Goal: Task Accomplishment & Management: Manage account settings

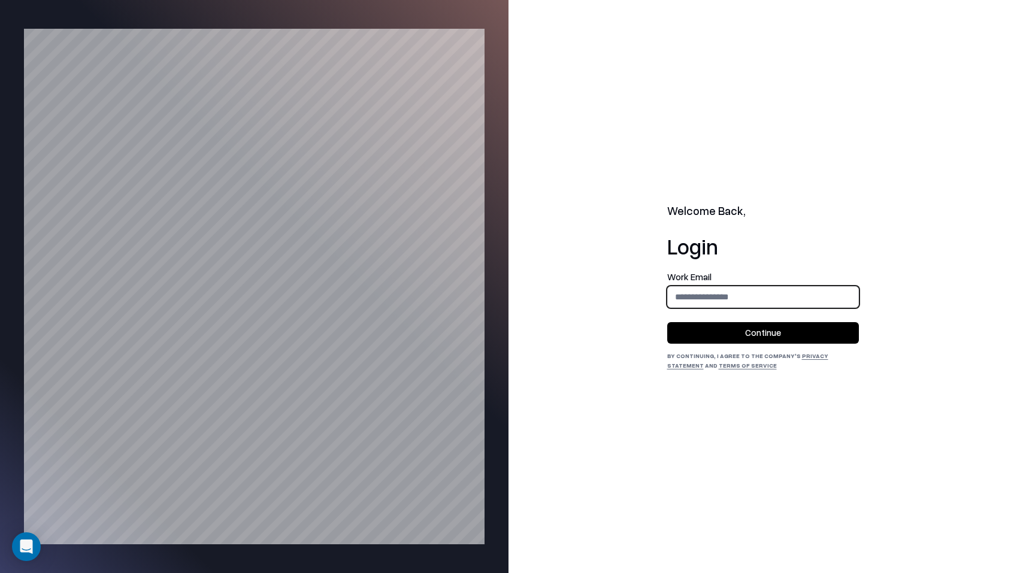
click at [770, 302] on input "email" at bounding box center [763, 297] width 190 height 22
type input "**********"
click at [766, 326] on button "Continue" at bounding box center [763, 333] width 192 height 22
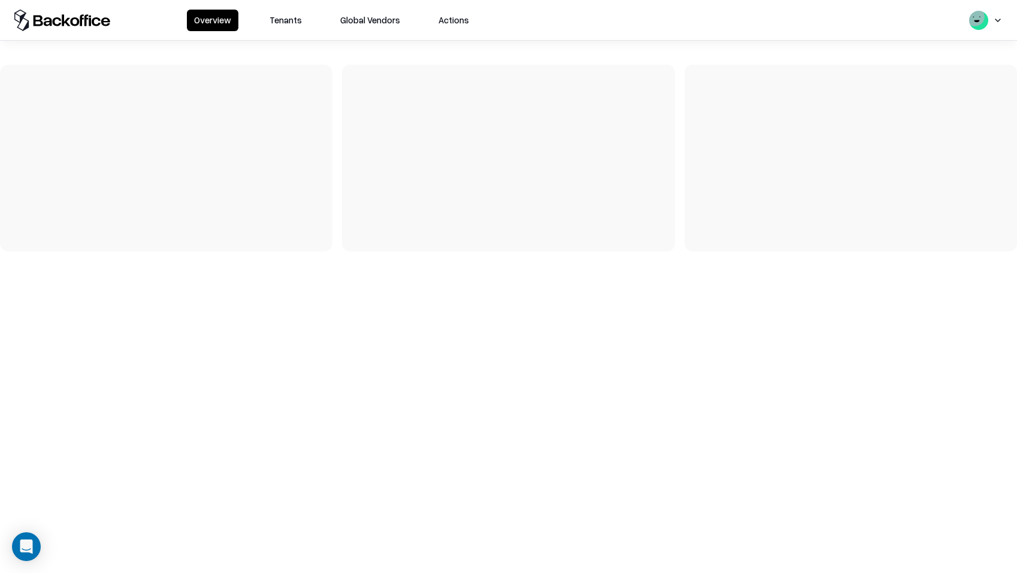
click at [295, 19] on button "Tenants" at bounding box center [285, 21] width 47 height 22
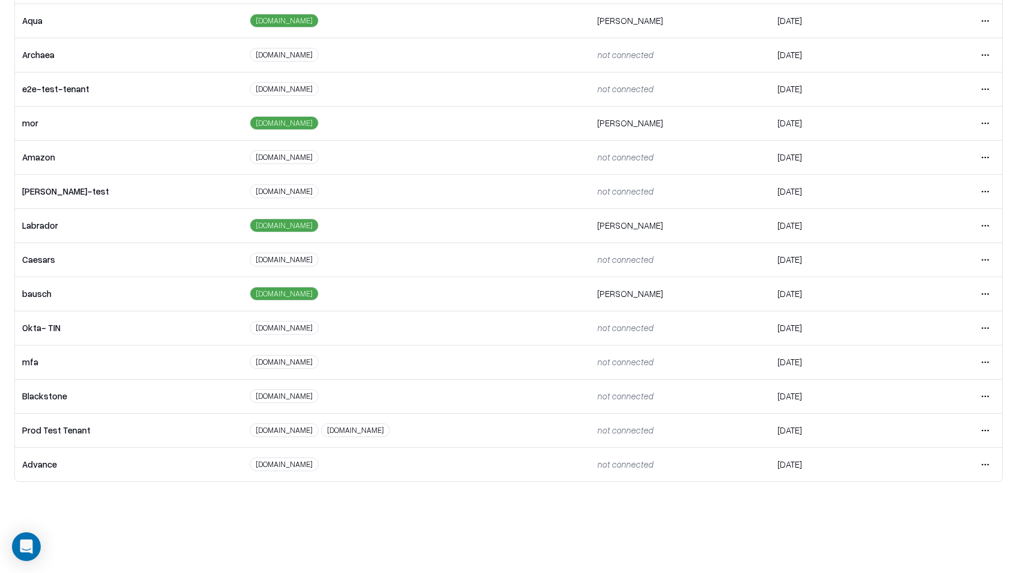
scroll to position [78, 0]
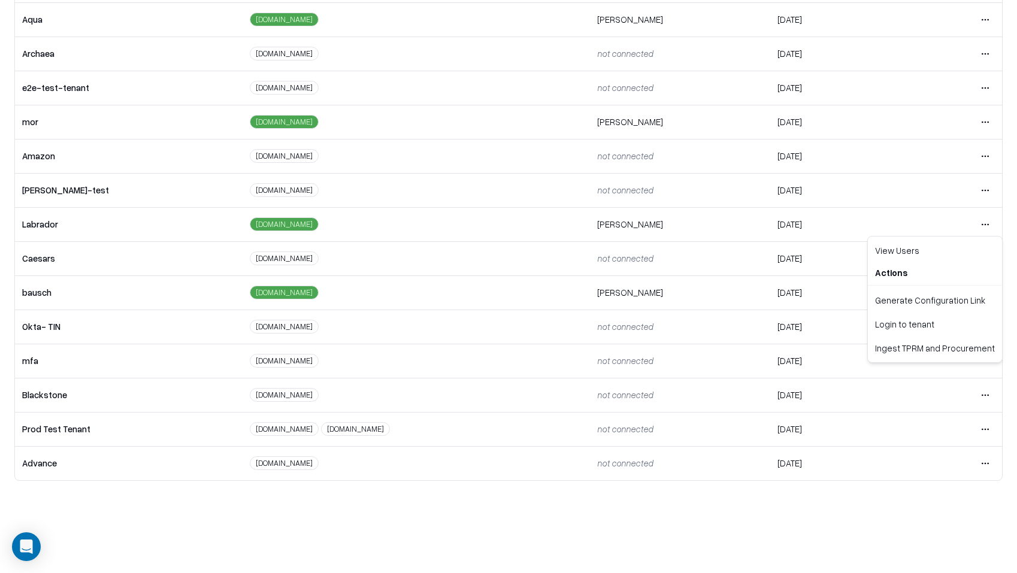
click at [984, 222] on html "Overview Tenants Global Vendors Actions Tenants Add Tenant Tenant name Domain A…" at bounding box center [508, 208] width 1017 height 573
click at [885, 326] on div "Login to tenant" at bounding box center [934, 324] width 129 height 24
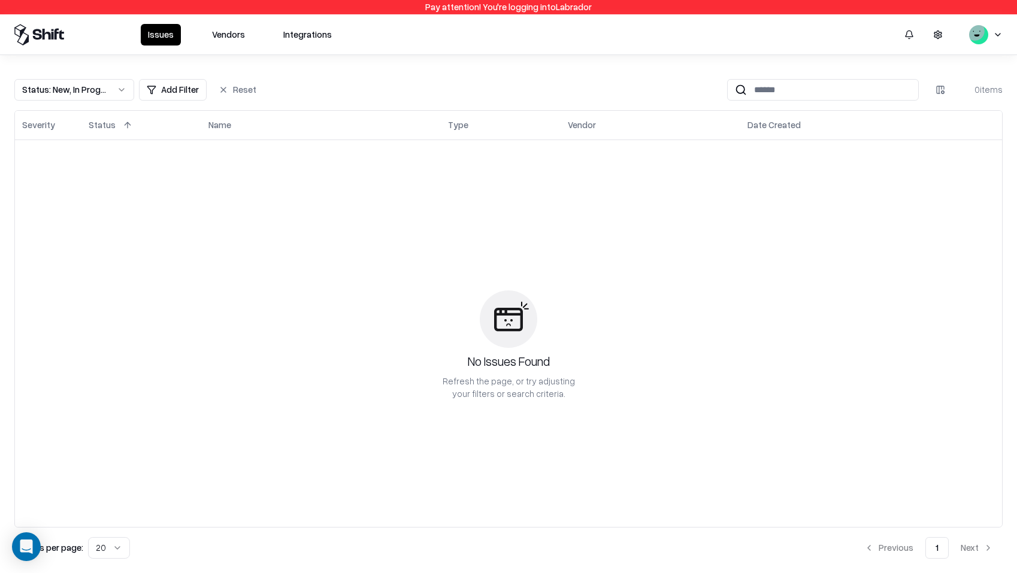
click at [230, 38] on button "Vendors" at bounding box center [228, 35] width 47 height 22
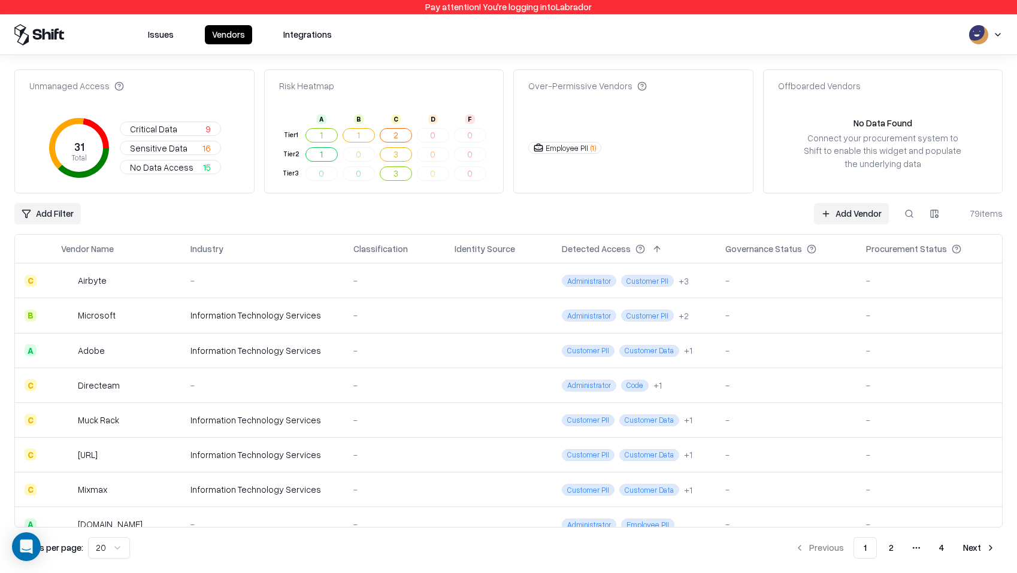
click at [840, 208] on link "Add Vendor" at bounding box center [851, 214] width 75 height 22
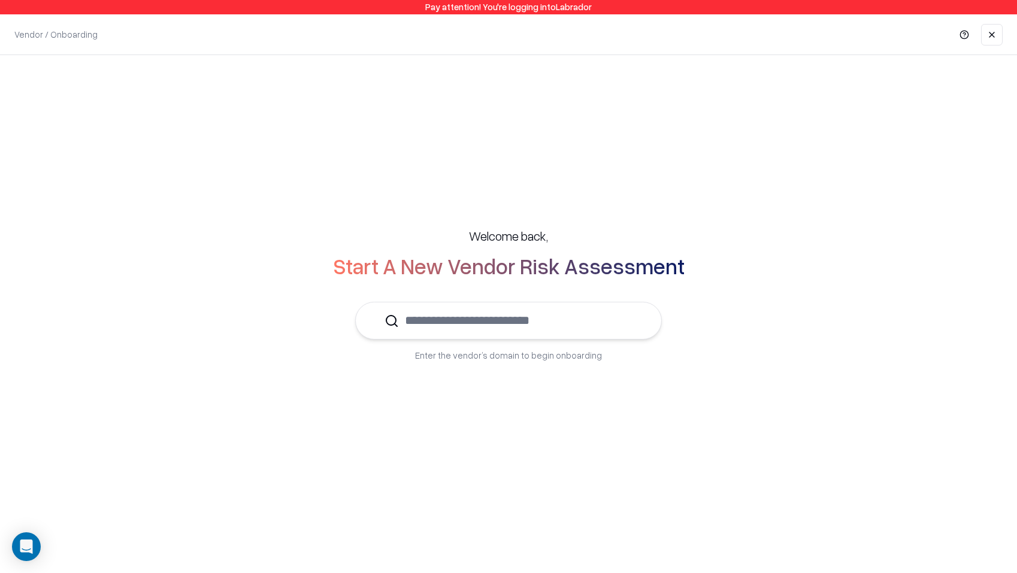
click at [557, 331] on input "text" at bounding box center [516, 320] width 234 height 37
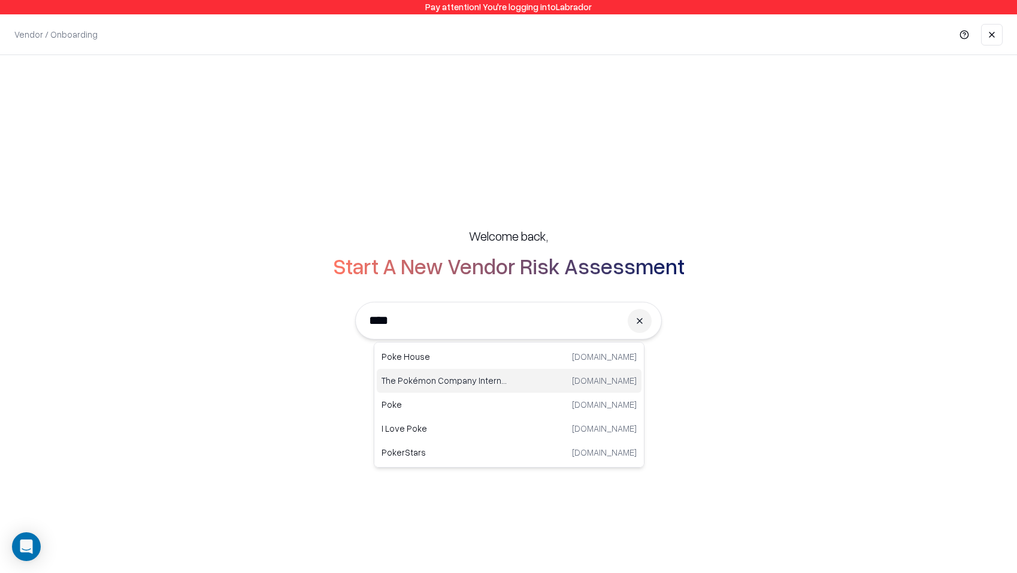
click at [512, 382] on div "The Pokémon Company International [DOMAIN_NAME]" at bounding box center [509, 381] width 265 height 24
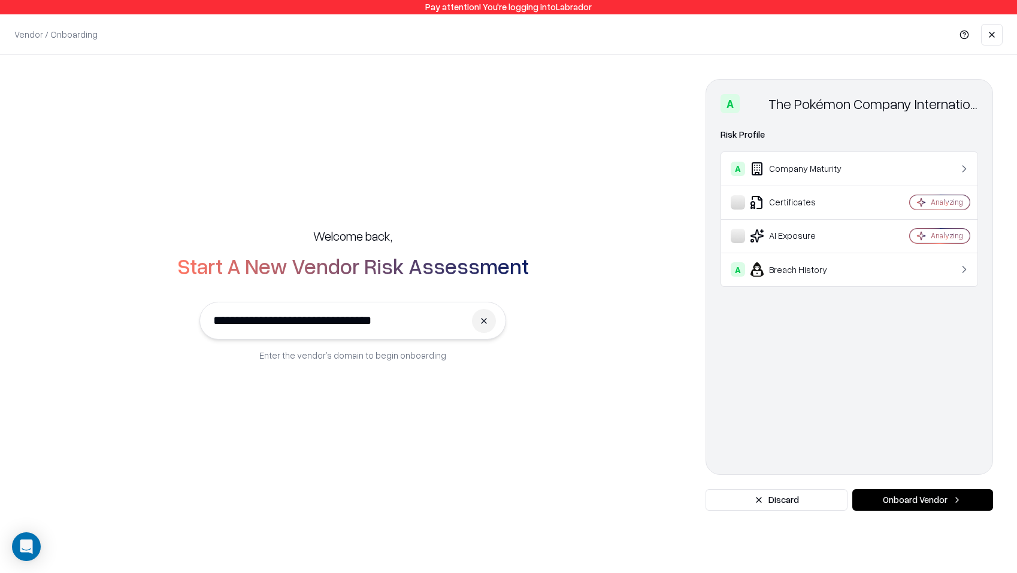
type input "**********"
click at [930, 504] on button "Onboard Vendor" at bounding box center [922, 500] width 141 height 22
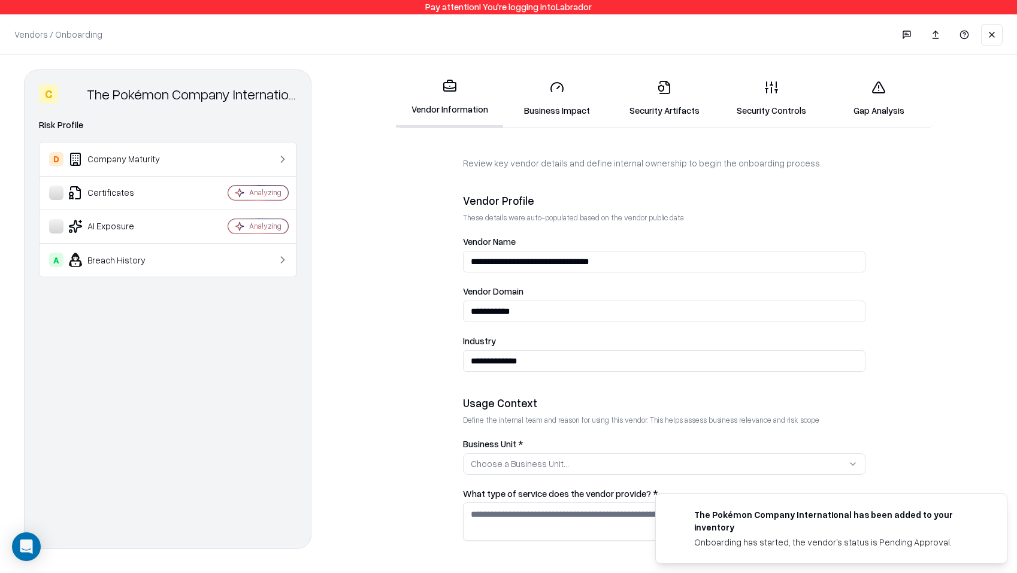
click at [567, 81] on link "Business Impact" at bounding box center [556, 99] width 107 height 56
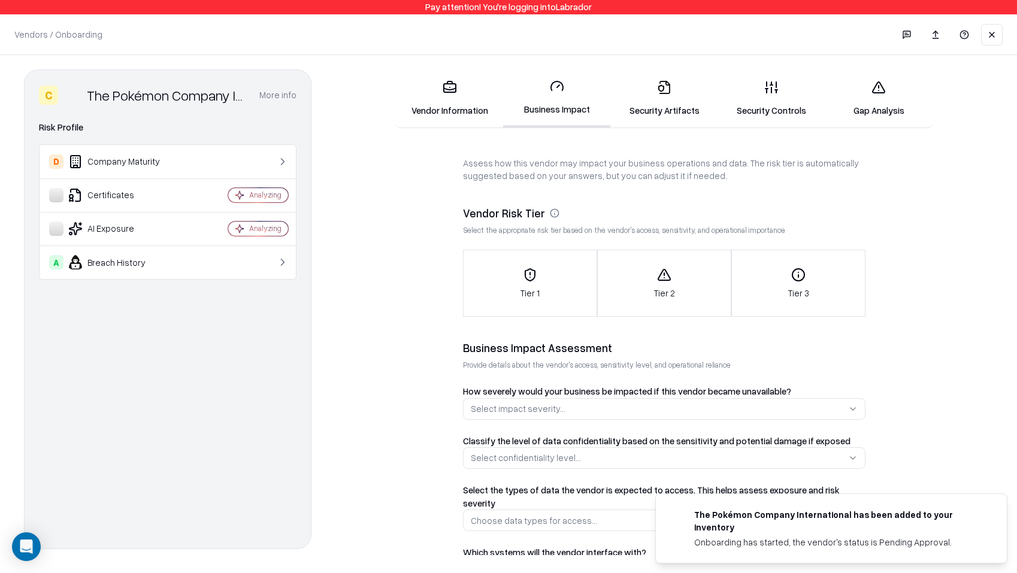
click at [663, 93] on icon at bounding box center [664, 87] width 11 height 13
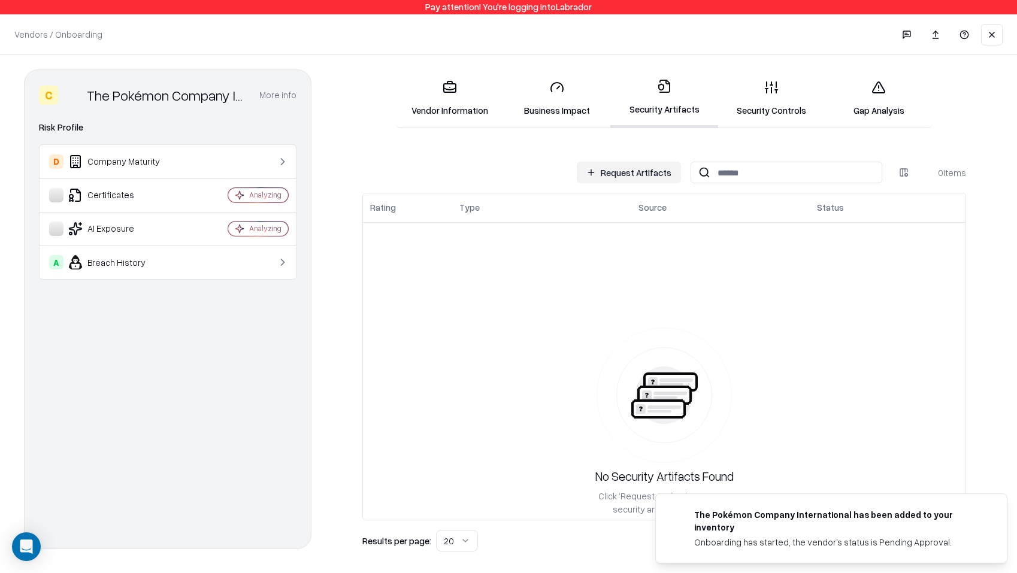
click at [745, 105] on link "Security Controls" at bounding box center [771, 99] width 107 height 56
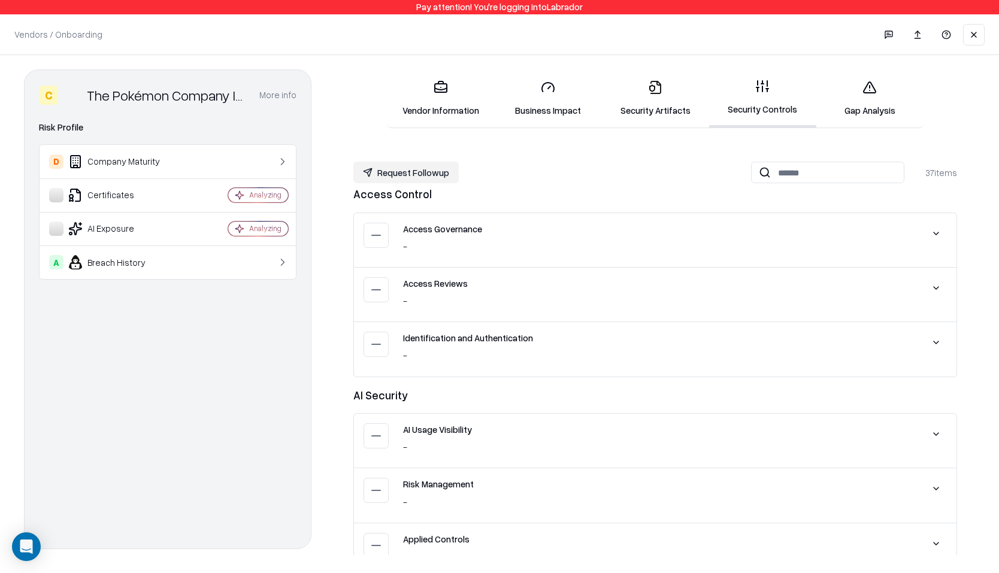
click at [883, 80] on link "Gap Analysis" at bounding box center [869, 99] width 107 height 56
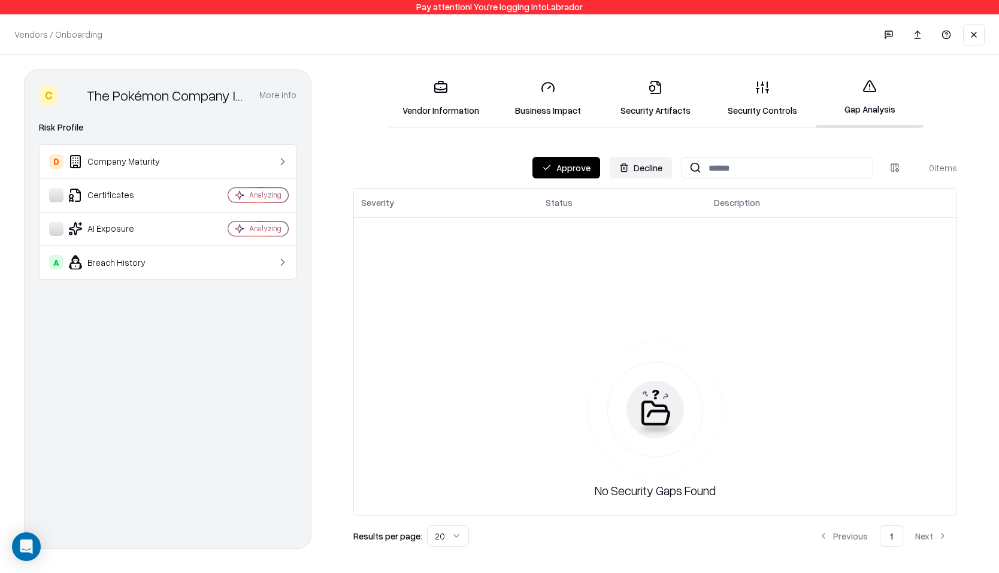
click at [579, 171] on button "Approve" at bounding box center [567, 168] width 68 height 22
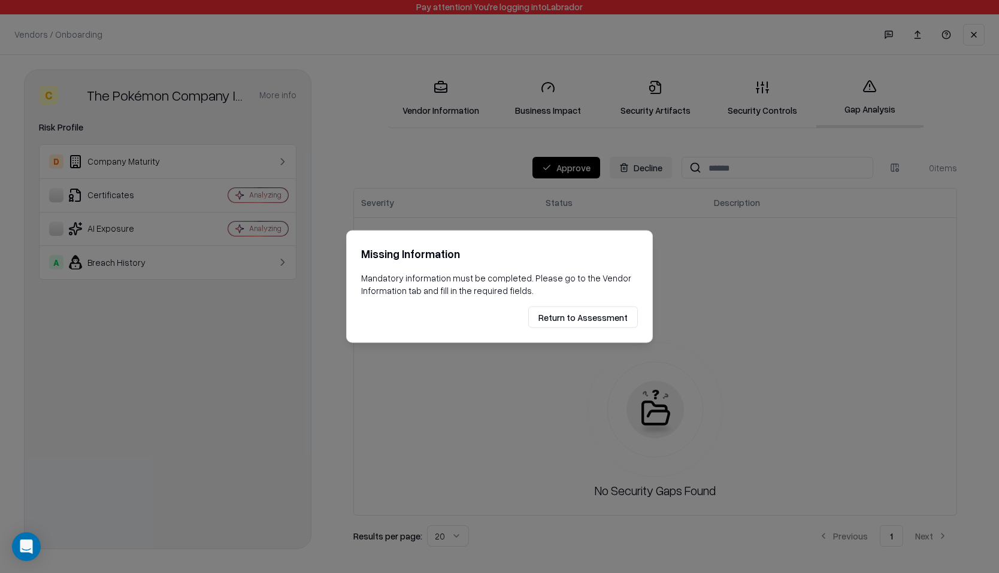
click at [552, 314] on button "Return to Assessment" at bounding box center [583, 318] width 110 height 22
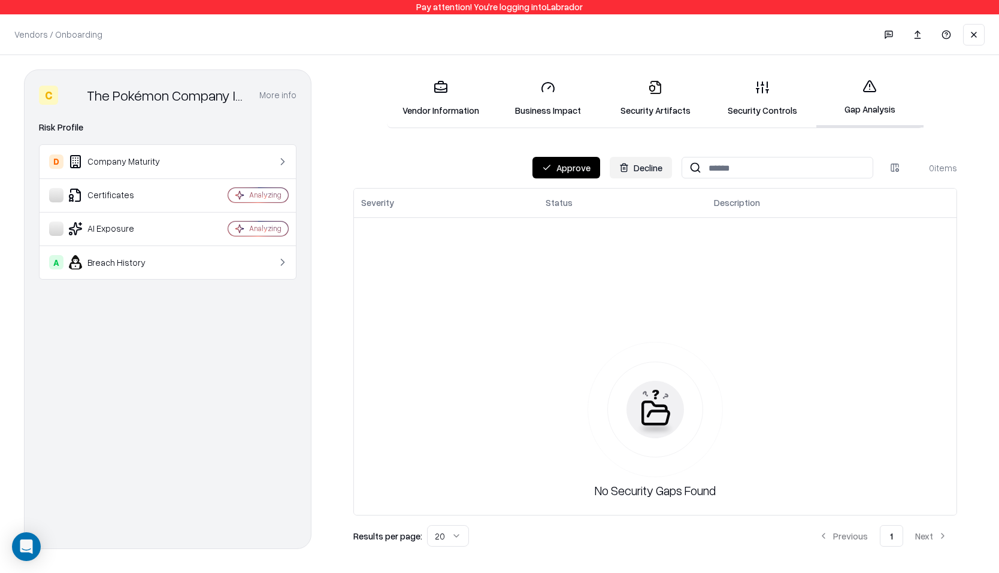
click at [658, 161] on button "Decline" at bounding box center [641, 168] width 62 height 22
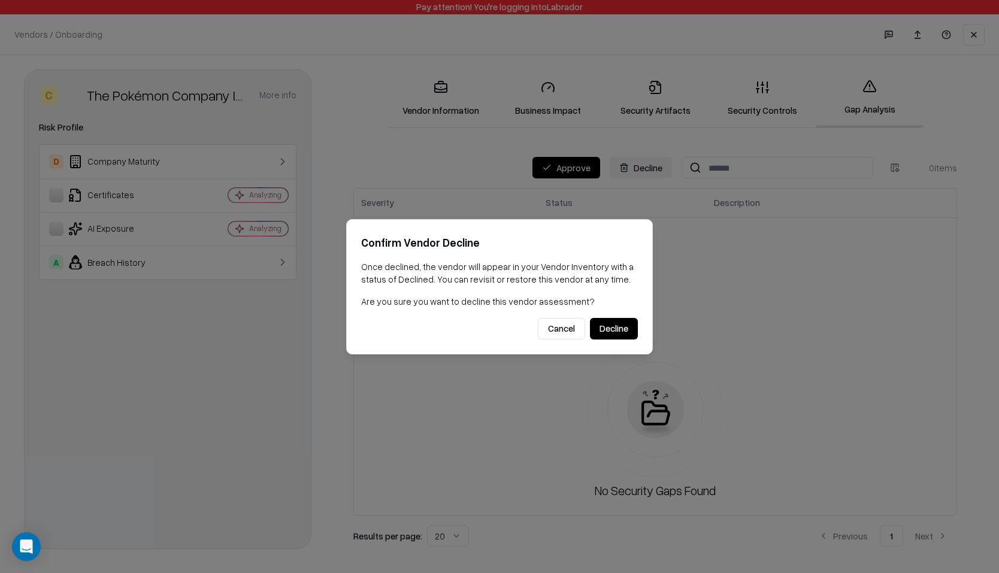
click at [571, 329] on button "Cancel" at bounding box center [561, 329] width 47 height 22
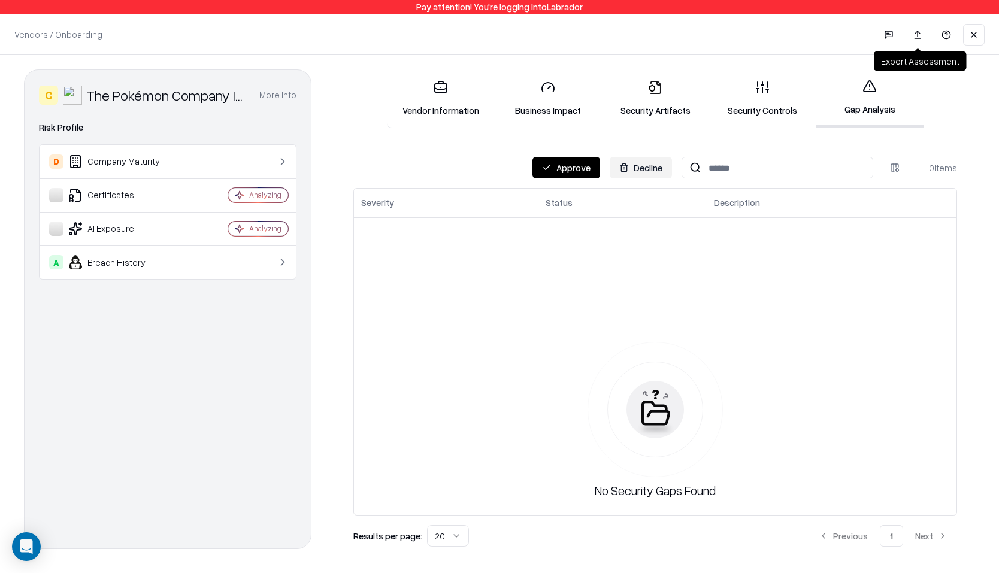
click at [921, 38] on link at bounding box center [918, 35] width 24 height 22
click at [435, 115] on link "Vendor Information" at bounding box center [440, 99] width 107 height 56
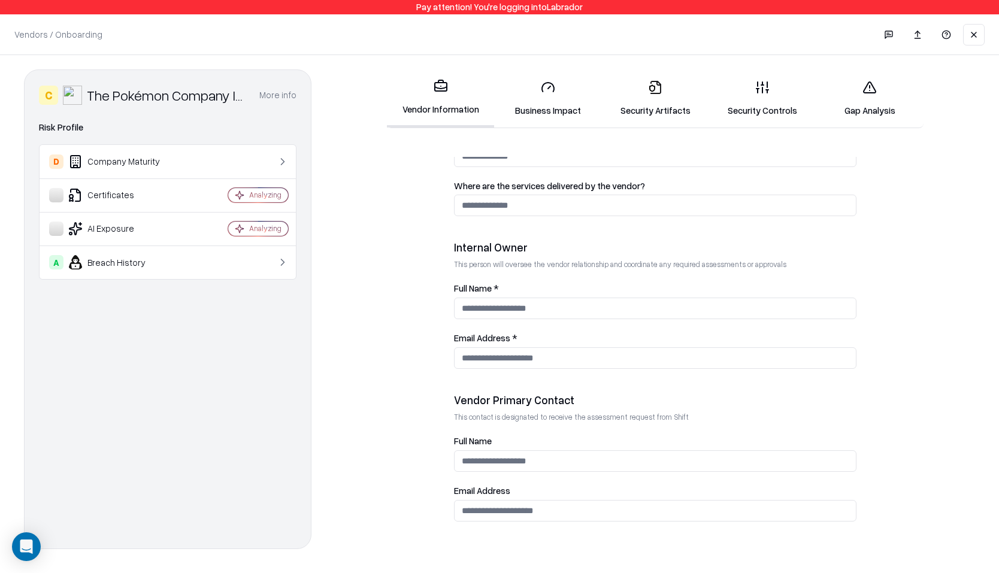
scroll to position [546, 0]
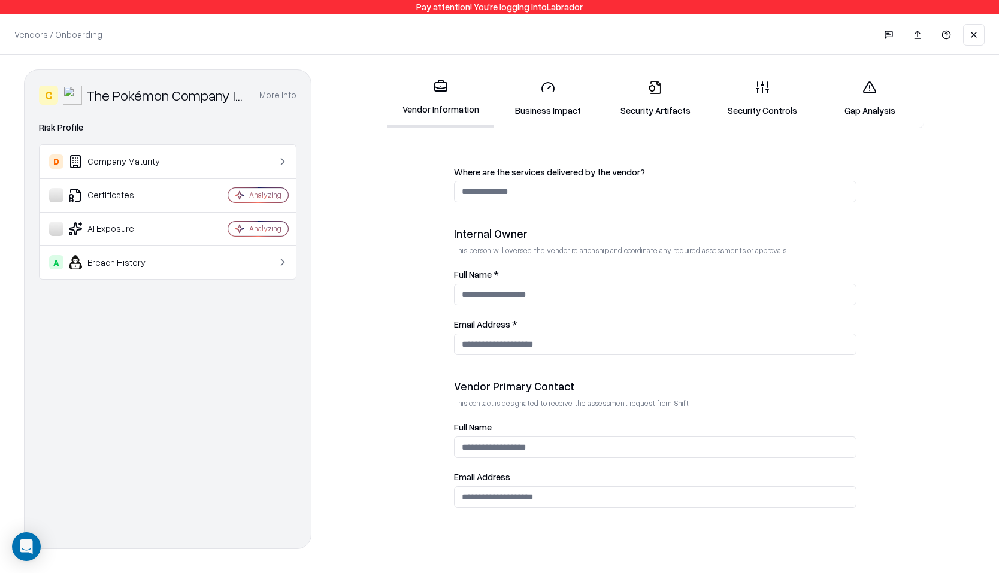
click at [368, 62] on div "**********" at bounding box center [499, 312] width 999 height 515
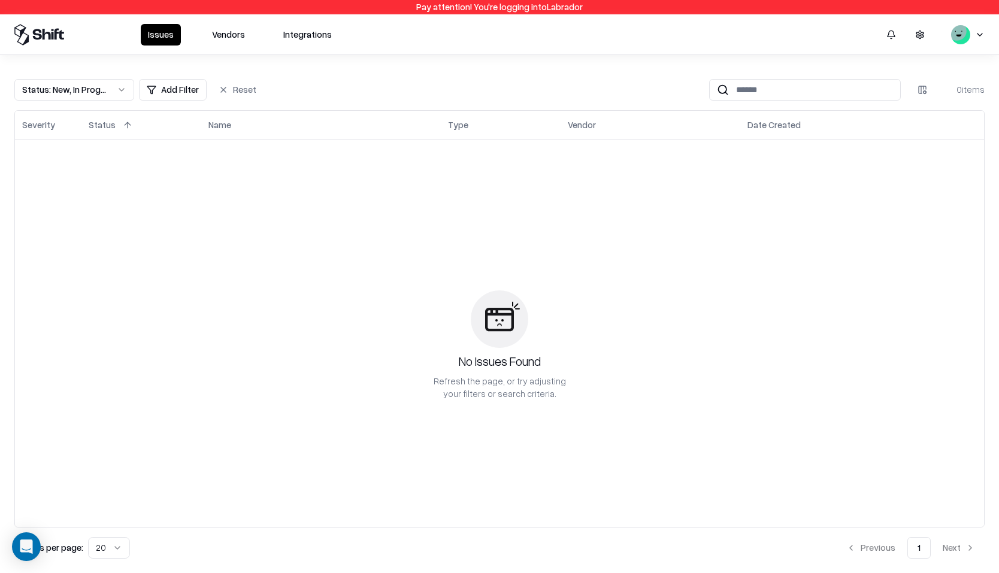
click at [247, 43] on button "Vendors" at bounding box center [228, 35] width 47 height 22
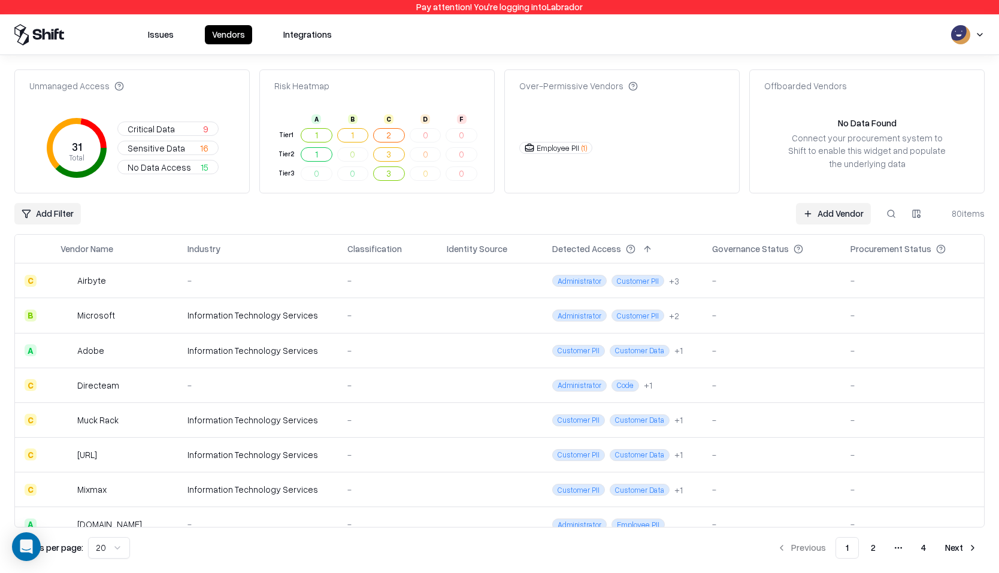
click at [818, 204] on link "Add Vendor" at bounding box center [833, 214] width 75 height 22
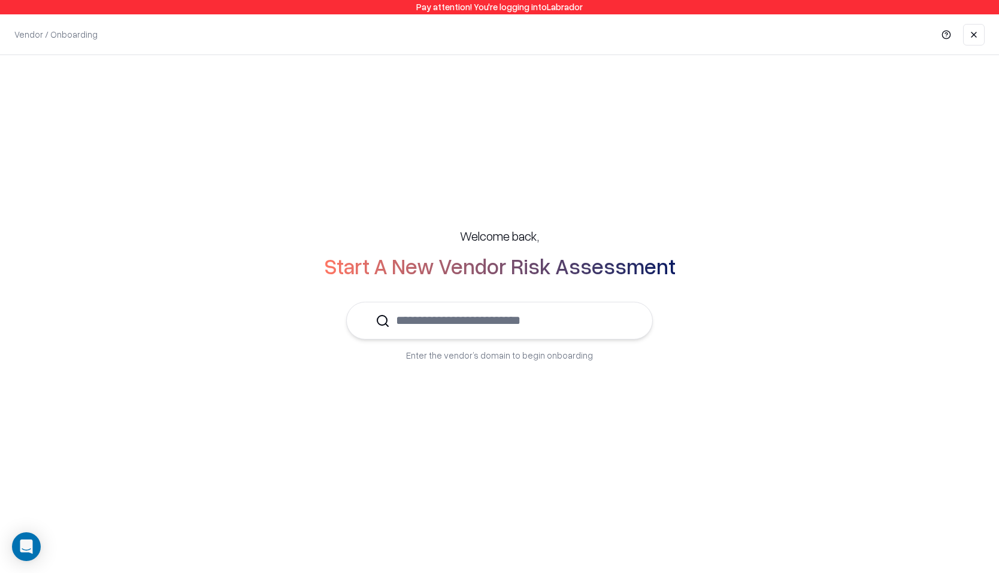
click at [553, 312] on input "text" at bounding box center [507, 320] width 234 height 37
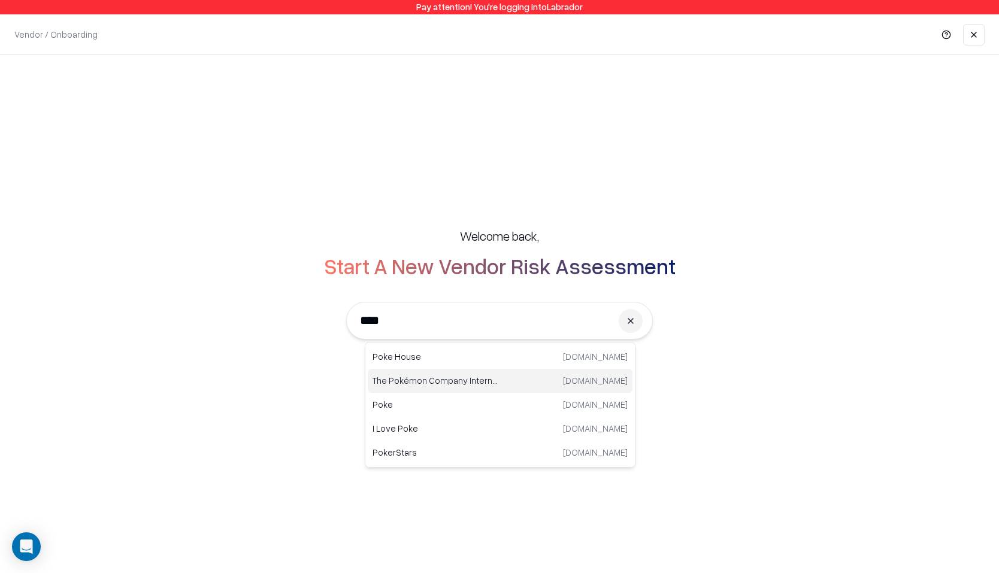
click at [503, 376] on div "The Pokémon Company International [DOMAIN_NAME]" at bounding box center [500, 381] width 265 height 24
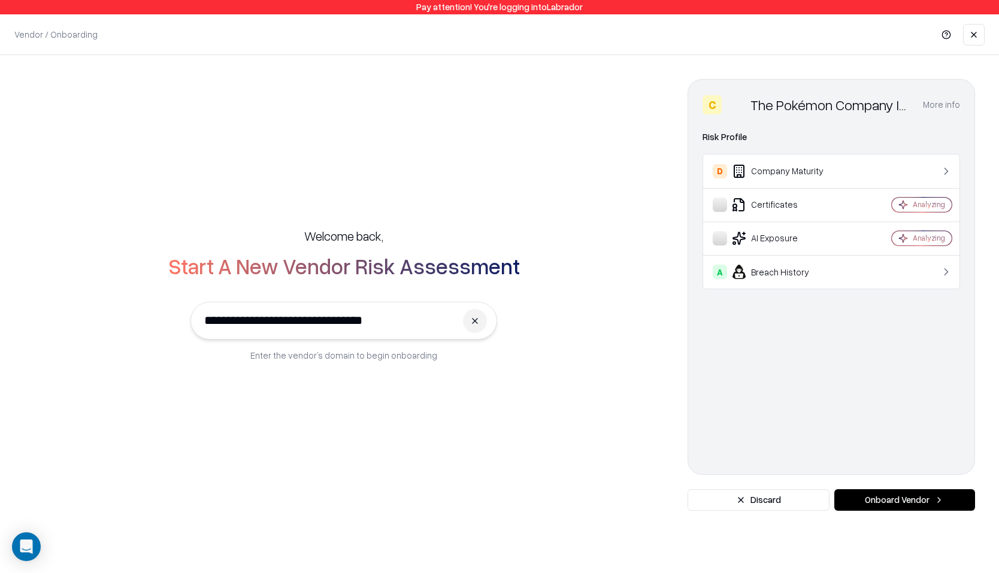
type input "**********"
click at [919, 499] on button "Onboard Vendor" at bounding box center [904, 500] width 141 height 22
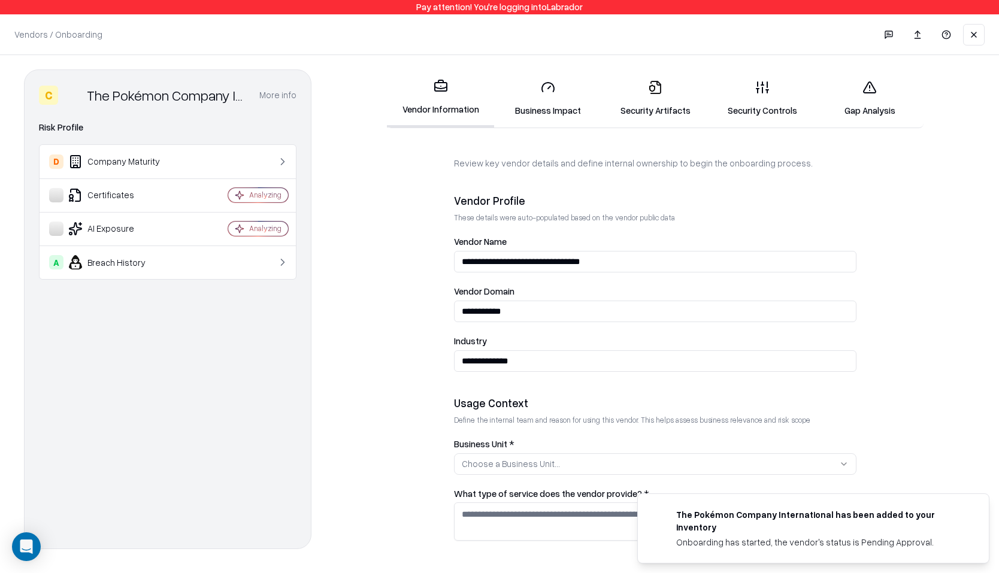
click at [878, 99] on link "Gap Analysis" at bounding box center [869, 99] width 107 height 56
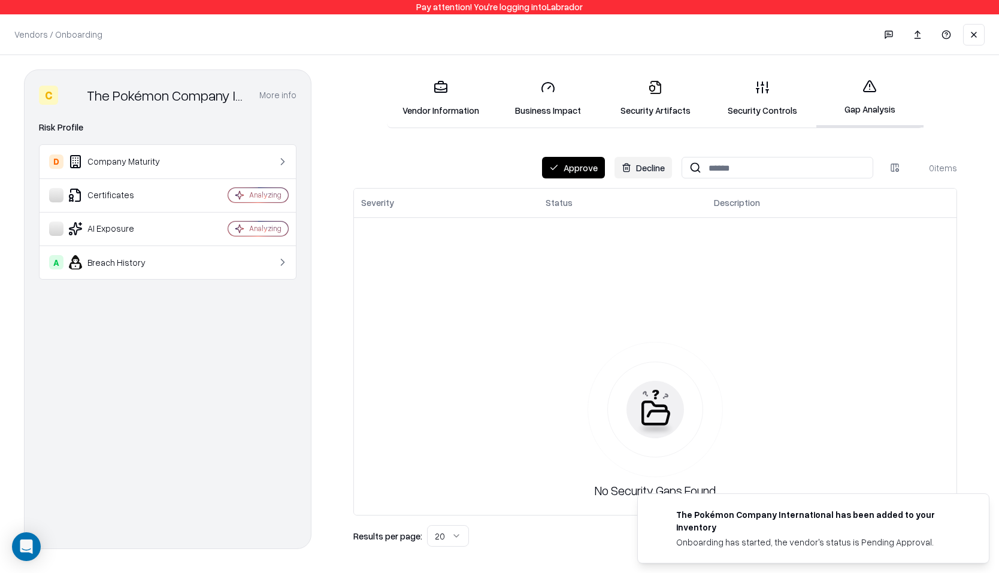
click at [763, 100] on link "Security Controls" at bounding box center [762, 99] width 107 height 56
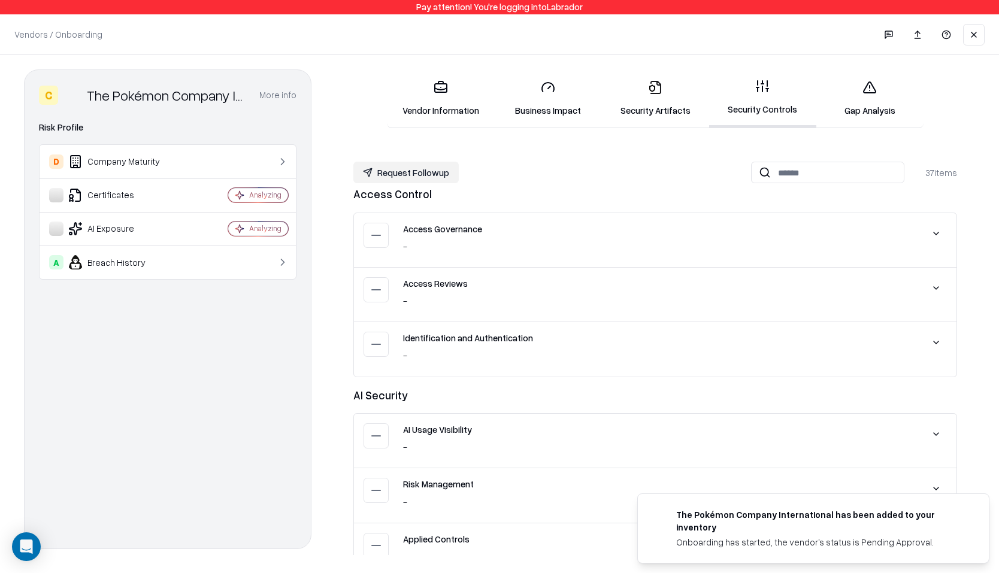
click at [650, 78] on link "Security Artifacts" at bounding box center [654, 99] width 107 height 56
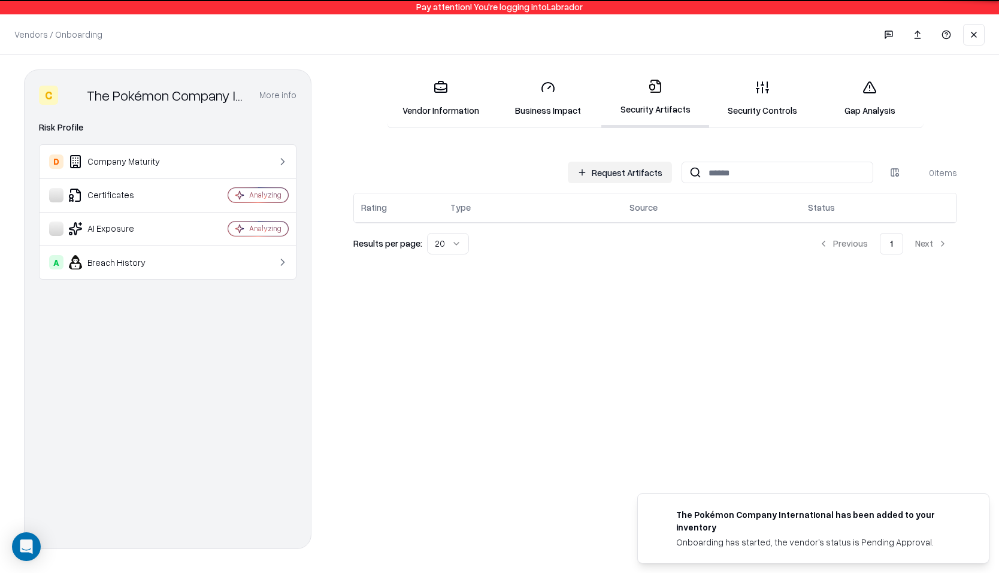
click at [562, 87] on link "Business Impact" at bounding box center [547, 99] width 107 height 56
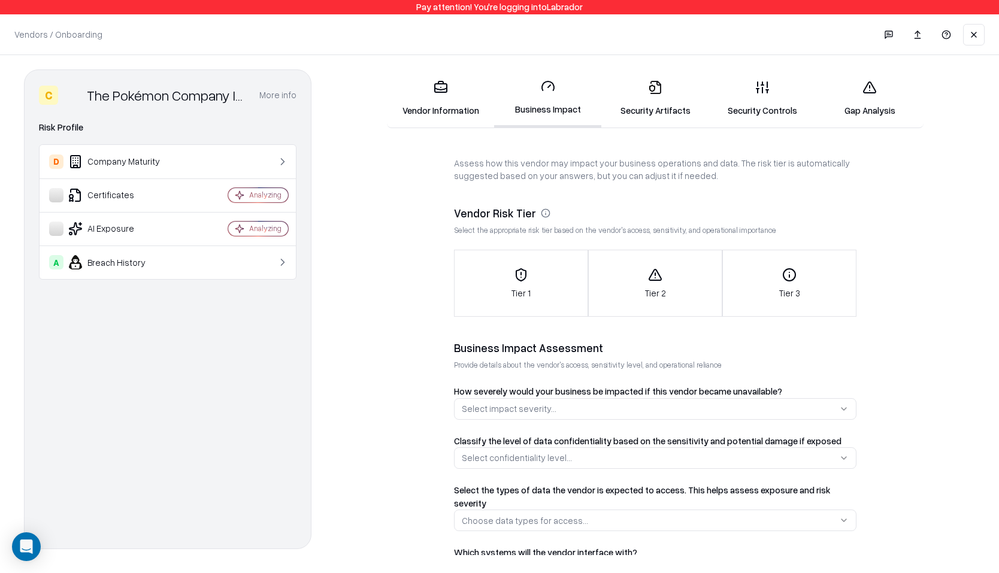
click at [409, 90] on link "Vendor Information" at bounding box center [440, 99] width 107 height 56
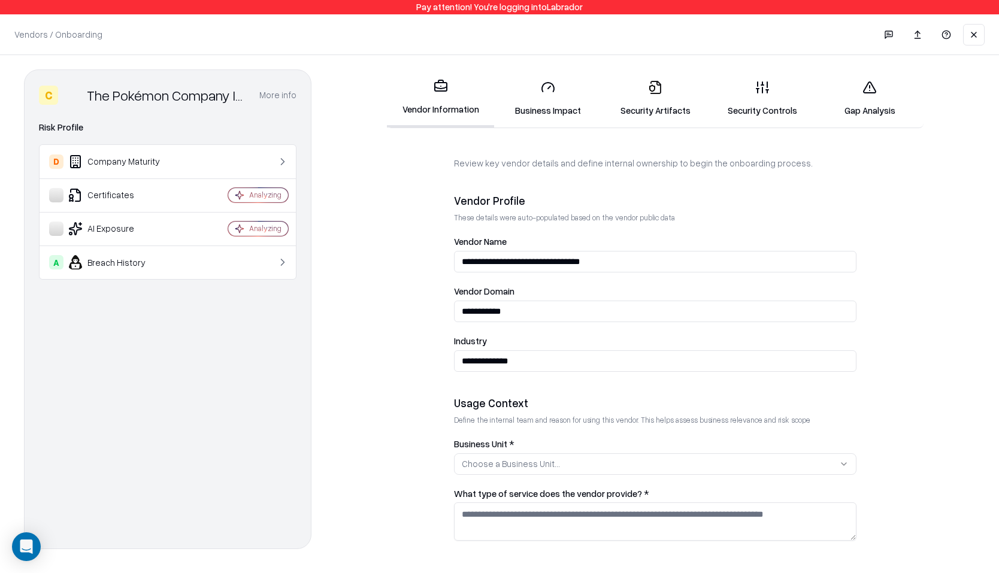
click at [664, 108] on link "Security Artifacts" at bounding box center [654, 99] width 107 height 56
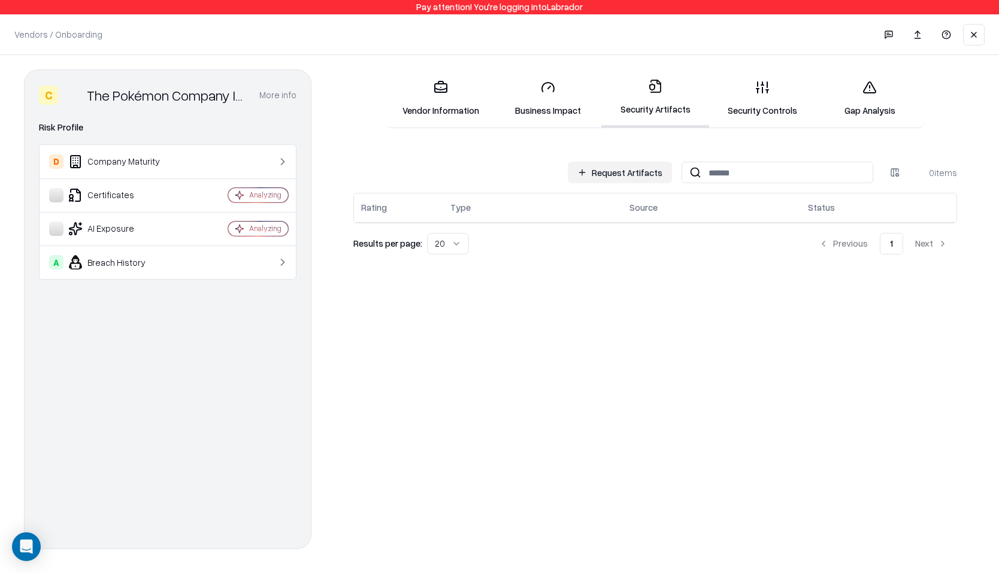
click at [509, 89] on link "Business Impact" at bounding box center [547, 99] width 107 height 56
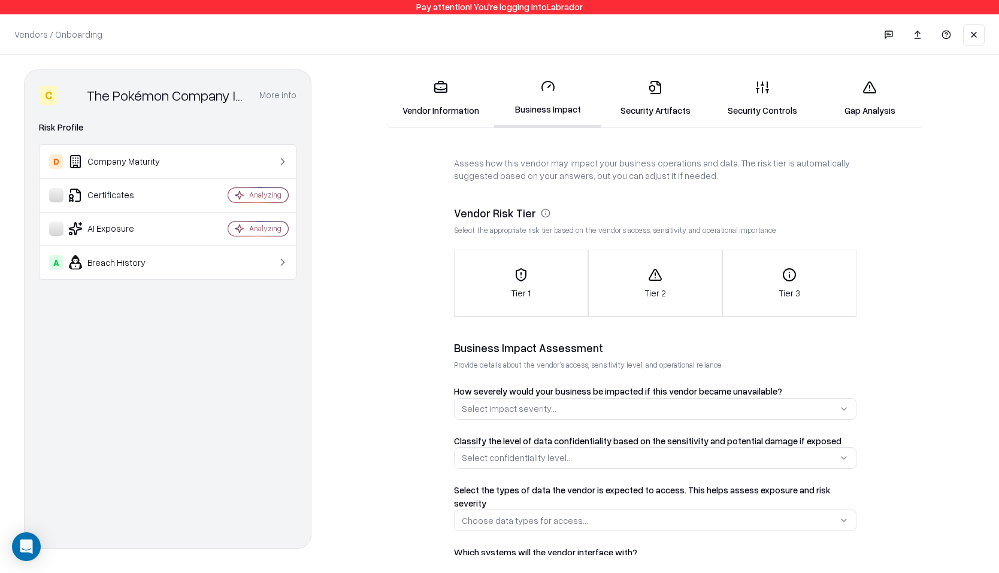
click at [664, 269] on div "Tier 2" at bounding box center [655, 284] width 133 height 32
click at [469, 104] on link "Vendor Information" at bounding box center [440, 99] width 107 height 56
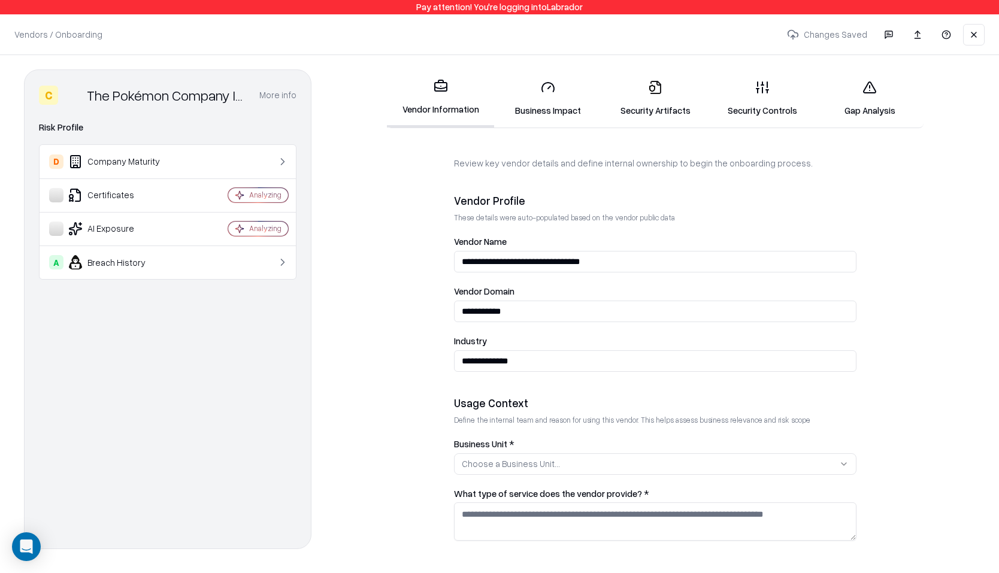
click at [551, 83] on icon at bounding box center [548, 87] width 14 height 14
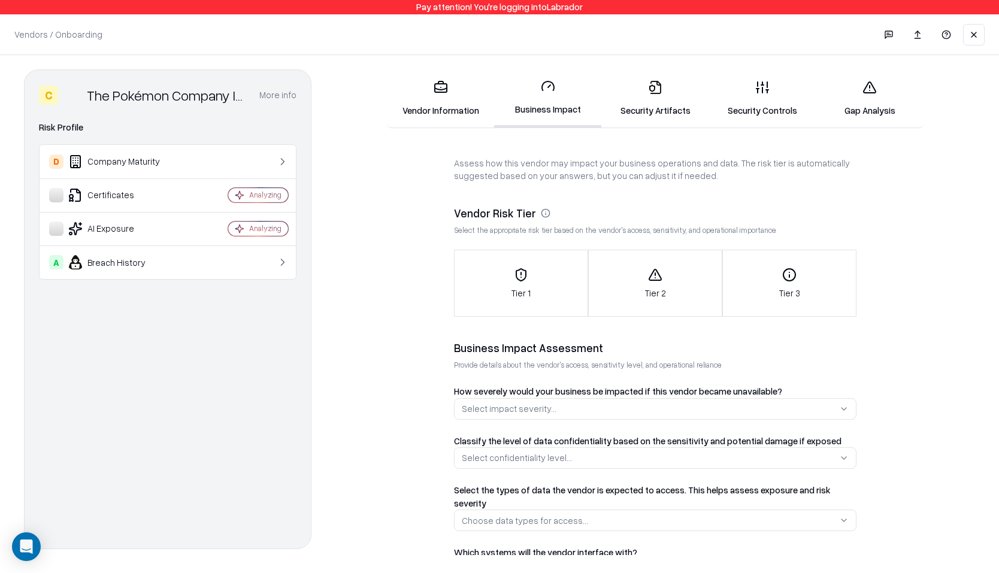
click at [704, 247] on fieldset "Vendor Risk Tier Select the appropriate risk tier based on the vendor's access,…" at bounding box center [655, 261] width 403 height 111
click at [696, 273] on div "Tier 2" at bounding box center [655, 284] width 133 height 32
click at [441, 87] on icon at bounding box center [441, 87] width 14 height 14
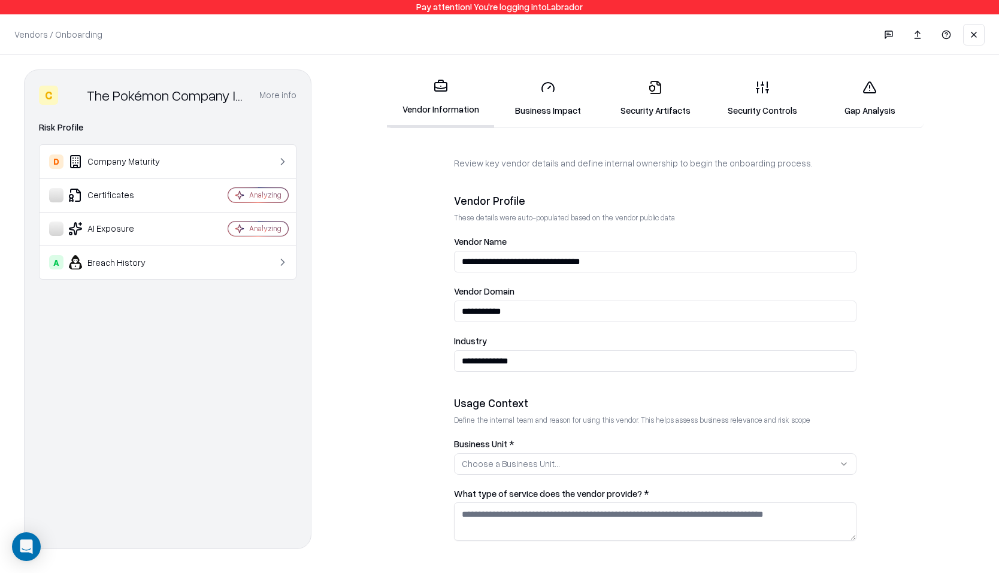
click at [553, 119] on link "Business Impact" at bounding box center [547, 99] width 107 height 56
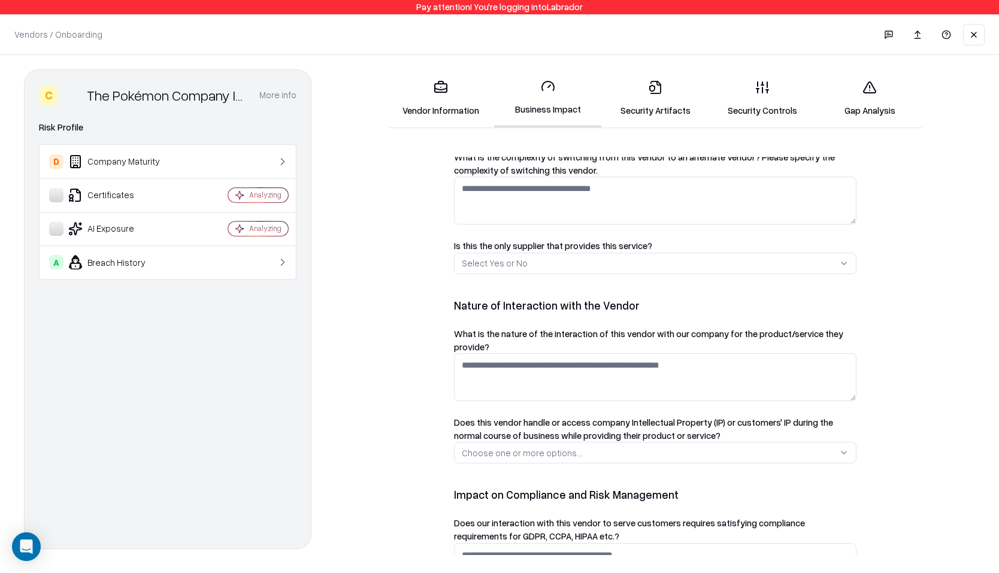
scroll to position [663, 0]
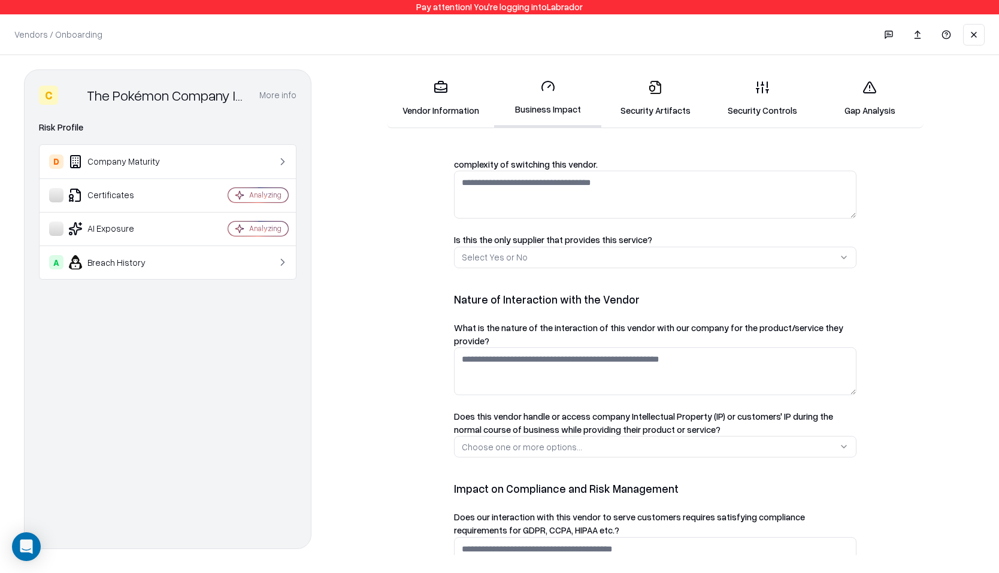
click at [858, 97] on link "Gap Analysis" at bounding box center [869, 99] width 107 height 56
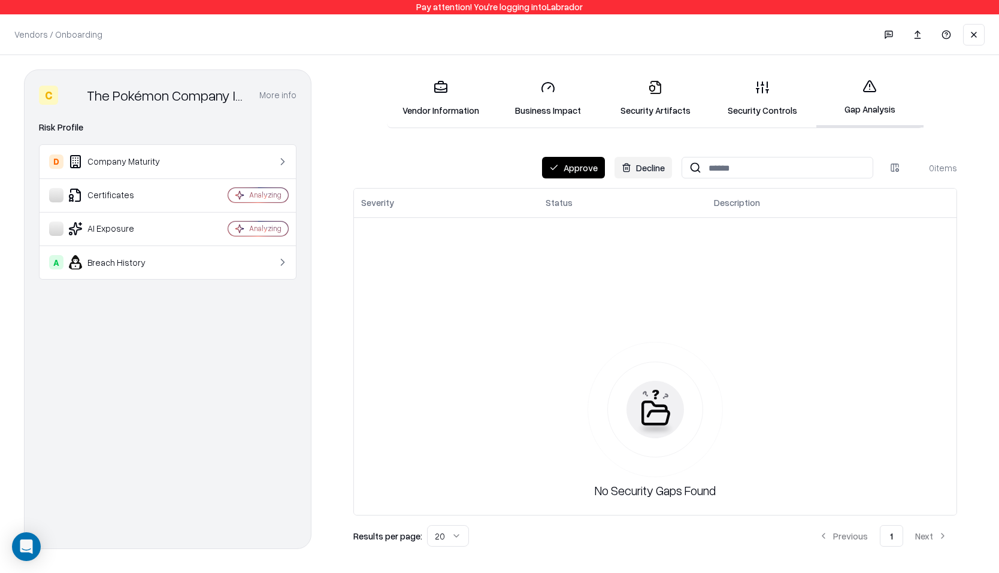
click at [642, 164] on button "Decline" at bounding box center [644, 168] width 58 height 22
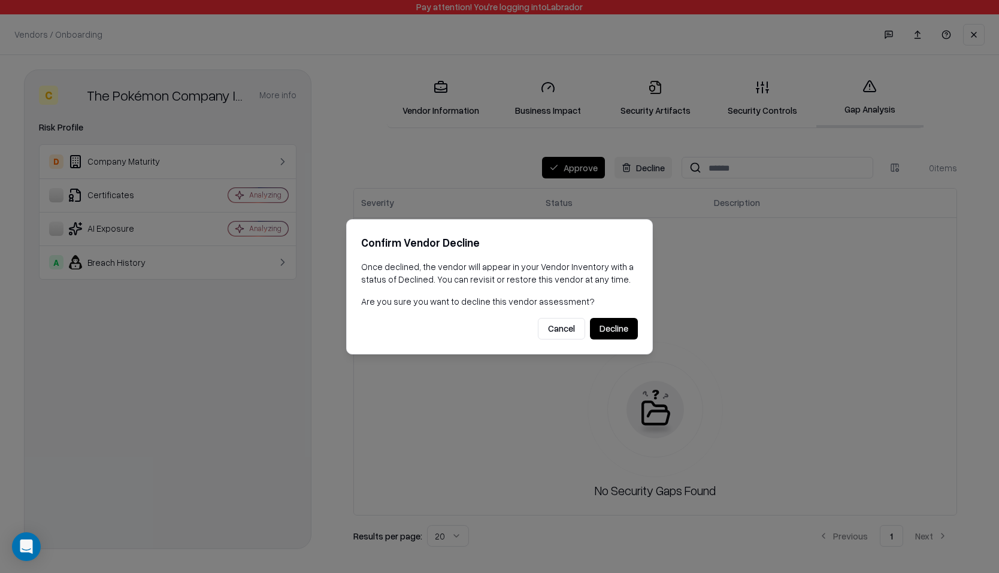
click at [611, 128] on div at bounding box center [499, 286] width 999 height 573
click at [563, 320] on button "Cancel" at bounding box center [561, 329] width 47 height 22
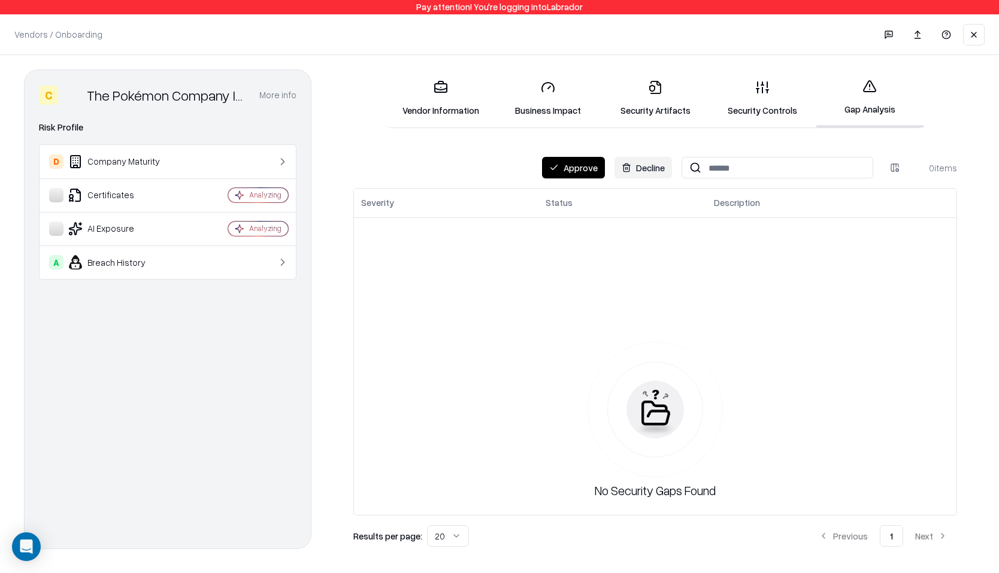
click at [462, 101] on link "Vendor Information" at bounding box center [440, 99] width 107 height 56
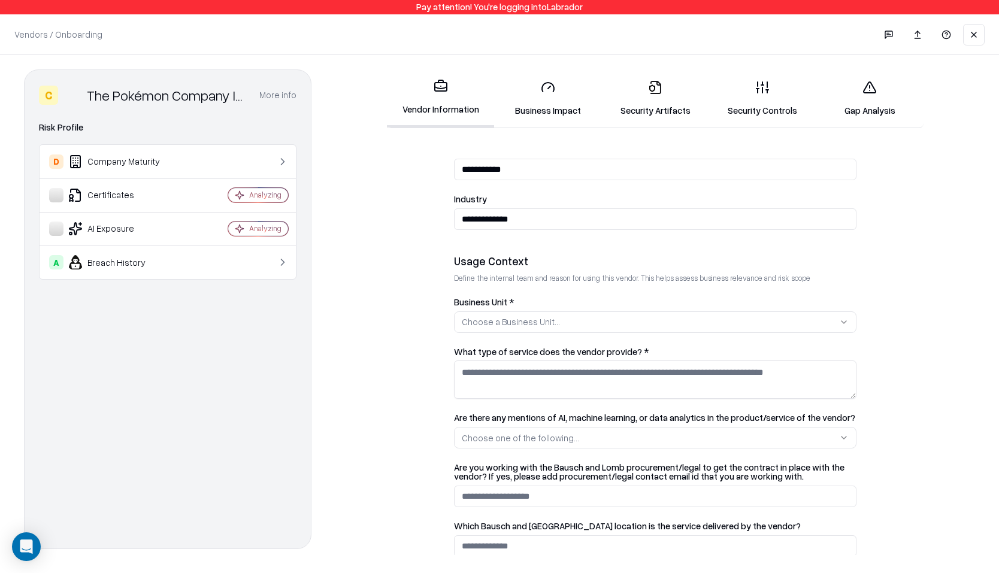
scroll to position [233, 0]
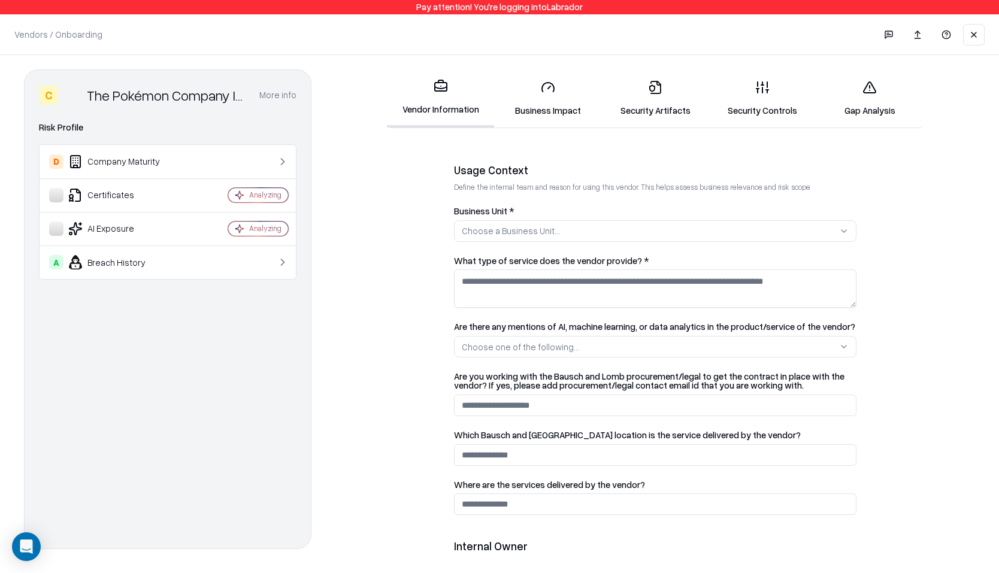
click at [532, 237] on div "Choose a Business Unit..." at bounding box center [511, 231] width 98 height 13
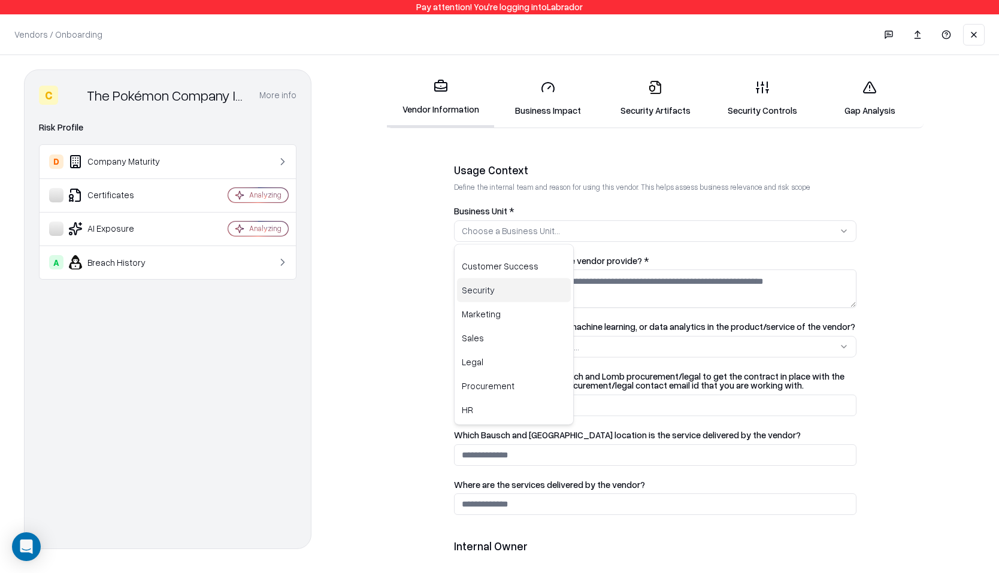
click at [525, 283] on div "Security" at bounding box center [514, 291] width 114 height 24
click at [419, 259] on html "**********" at bounding box center [499, 286] width 999 height 573
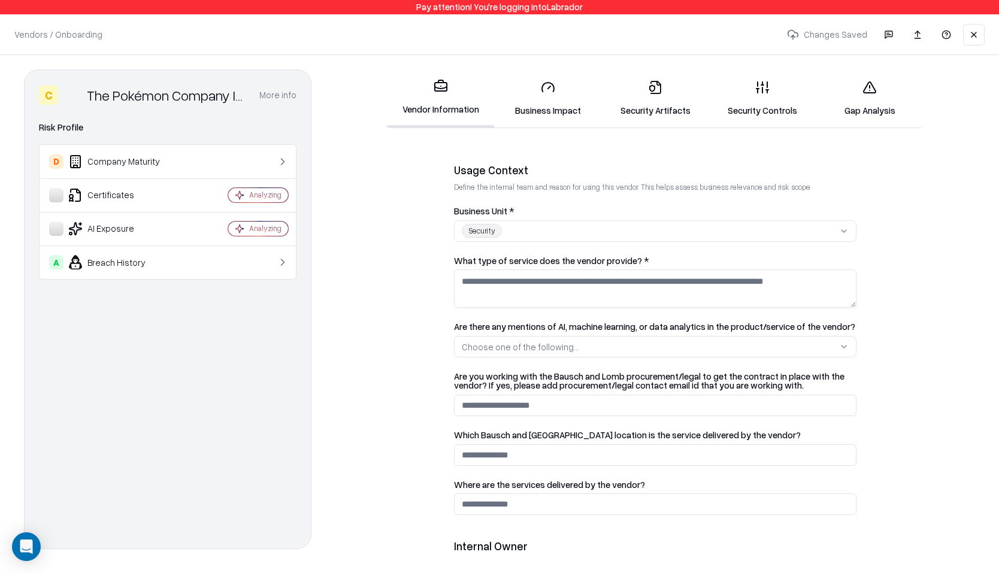
click at [515, 128] on div "Vendor Information Business Impact Security Artifacts Security Controls Gap Ana…" at bounding box center [655, 98] width 537 height 59
click at [532, 112] on link "Business Impact" at bounding box center [547, 99] width 107 height 56
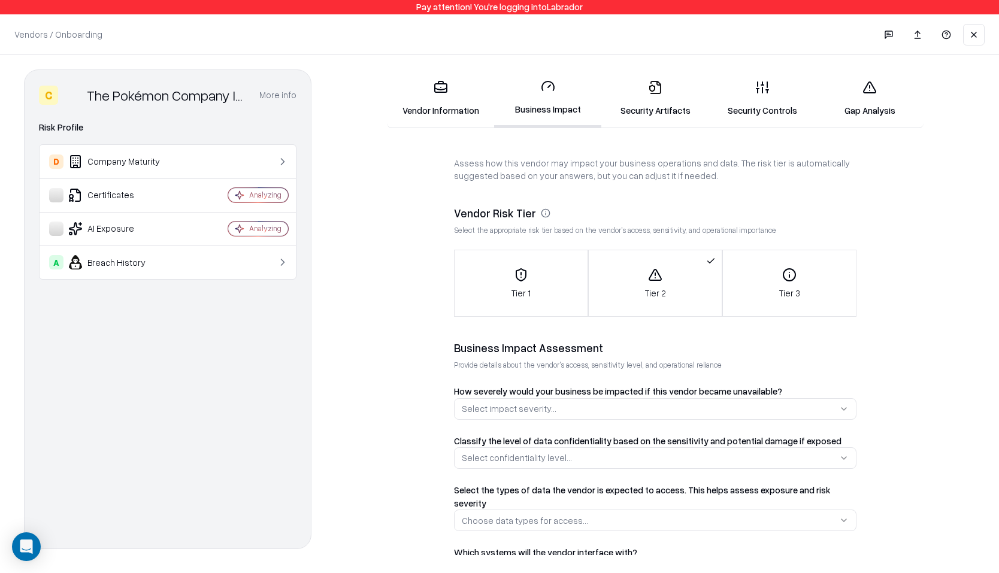
click at [429, 106] on link "Vendor Information" at bounding box center [440, 99] width 107 height 56
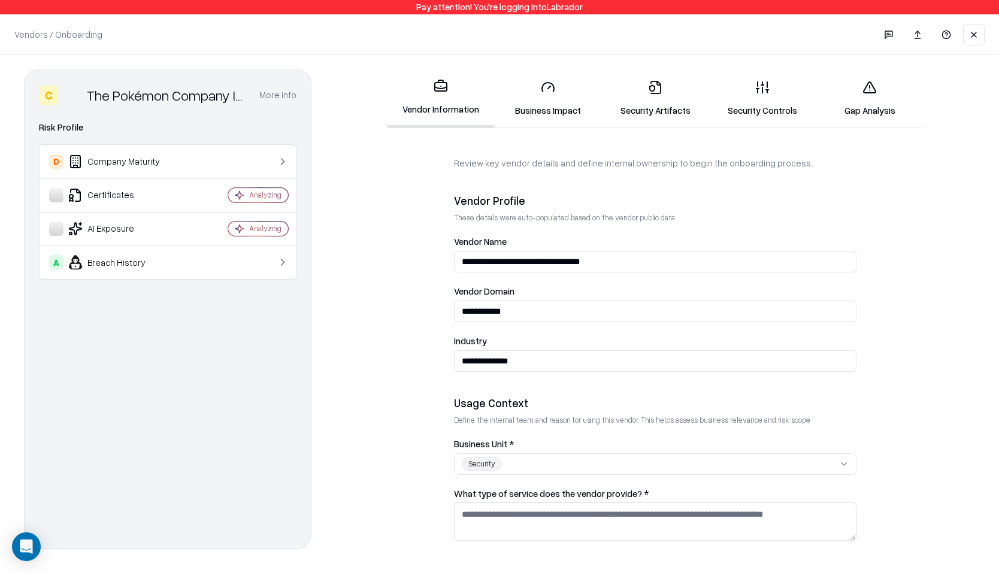
scroll to position [10, 0]
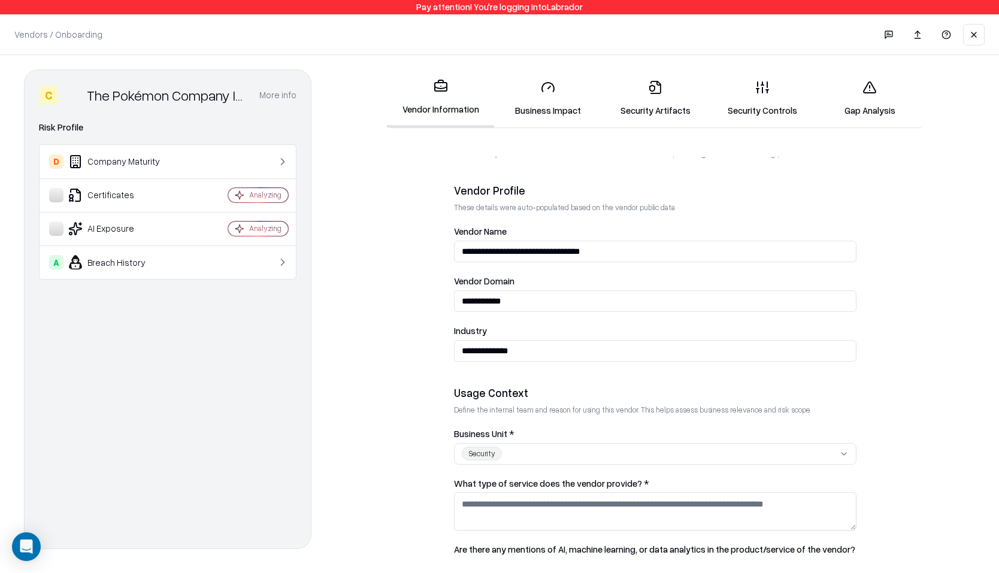
click at [550, 143] on div "**********" at bounding box center [655, 312] width 640 height 486
click at [549, 104] on link "Business Impact" at bounding box center [547, 99] width 107 height 56
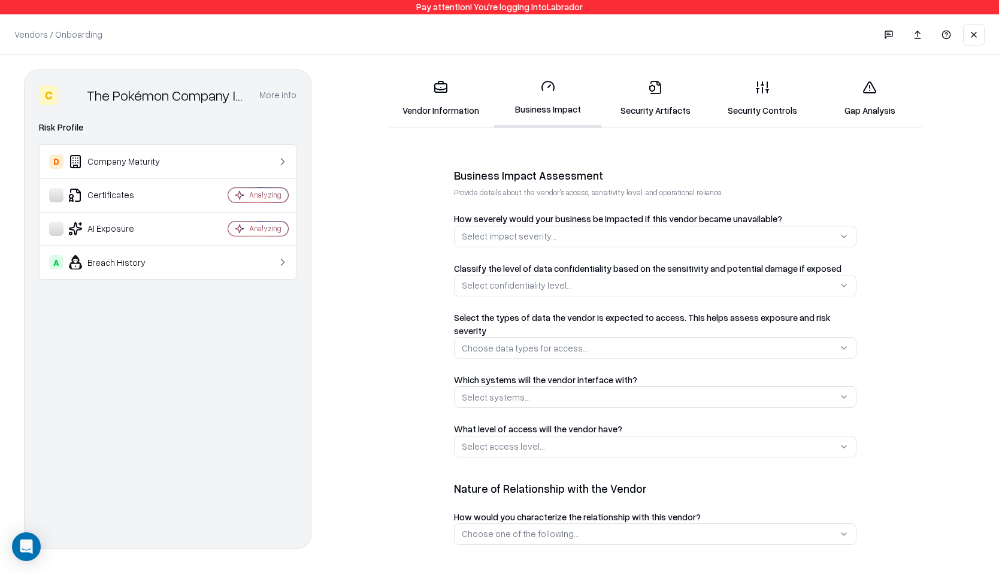
scroll to position [261, 0]
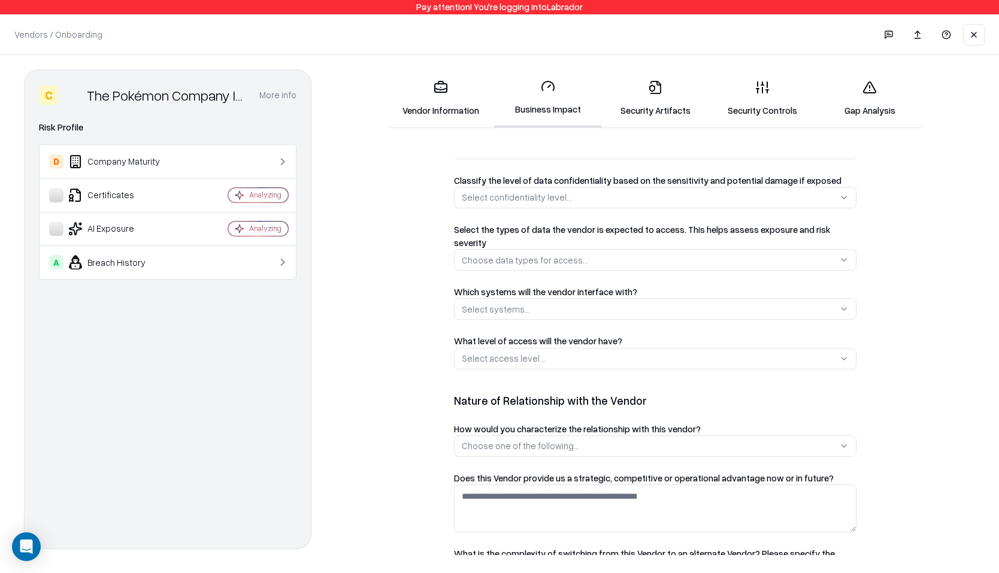
click at [456, 83] on link "Vendor Information" at bounding box center [440, 99] width 107 height 56
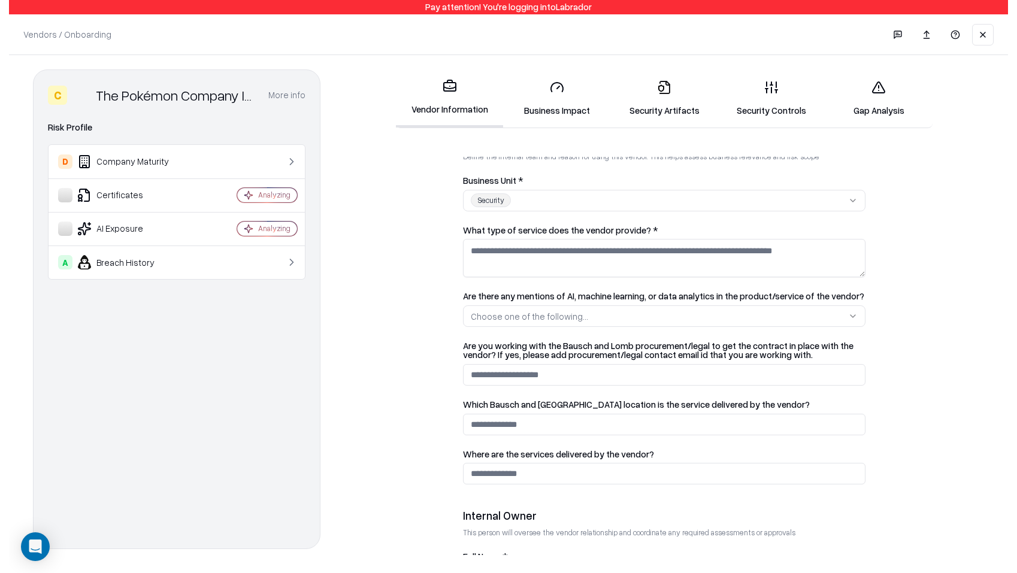
scroll to position [360, 0]
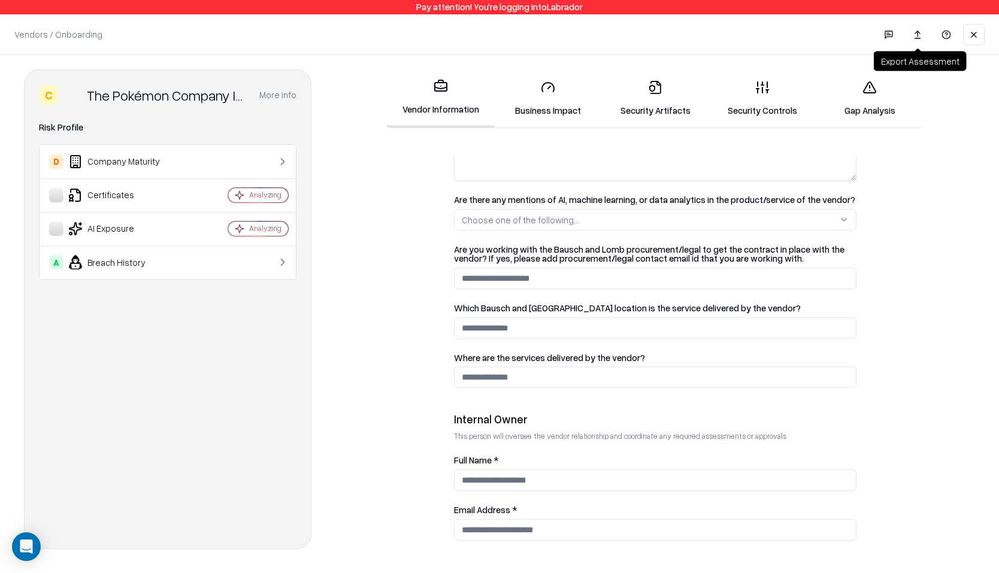
click at [916, 32] on link at bounding box center [918, 35] width 24 height 22
click at [876, 108] on link "Gap Analysis" at bounding box center [869, 99] width 107 height 56
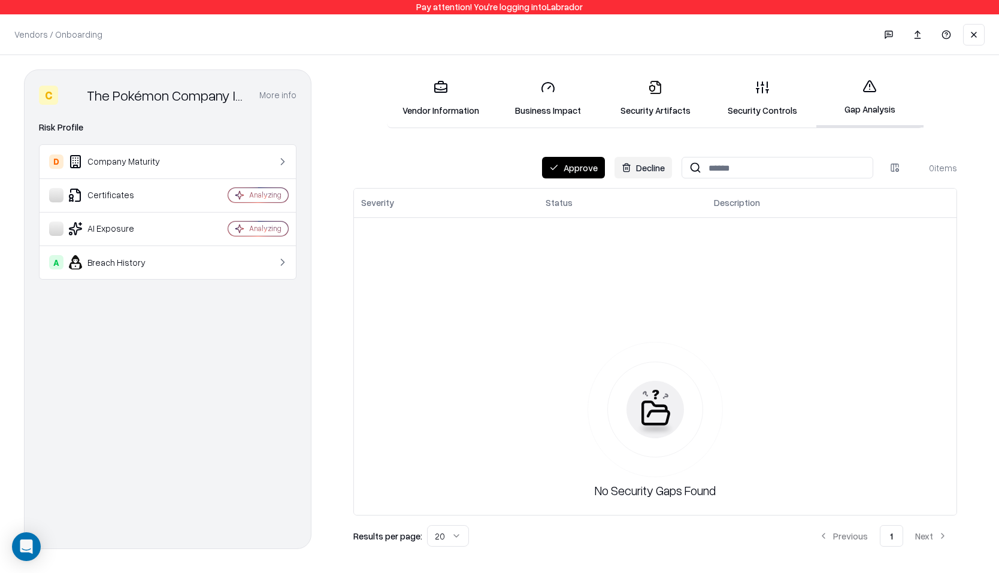
click at [638, 169] on button "Decline" at bounding box center [644, 168] width 58 height 22
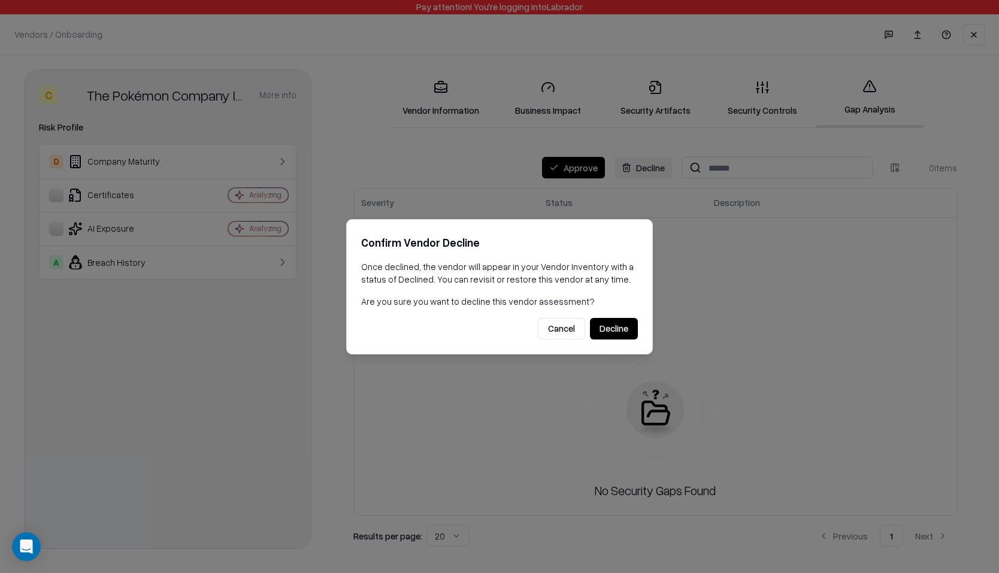
click at [612, 334] on button "Decline" at bounding box center [614, 329] width 48 height 22
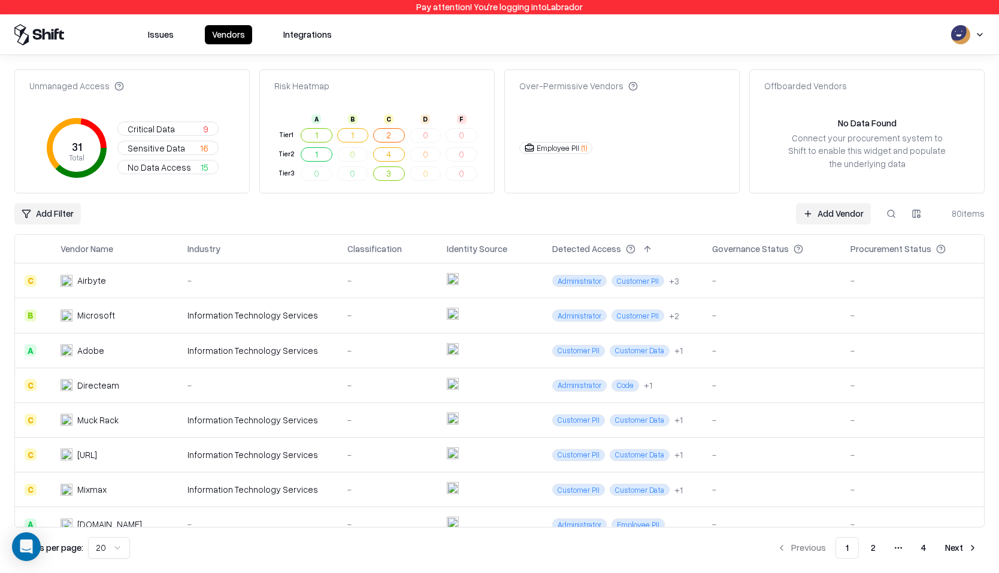
click at [894, 214] on button at bounding box center [892, 214] width 22 height 22
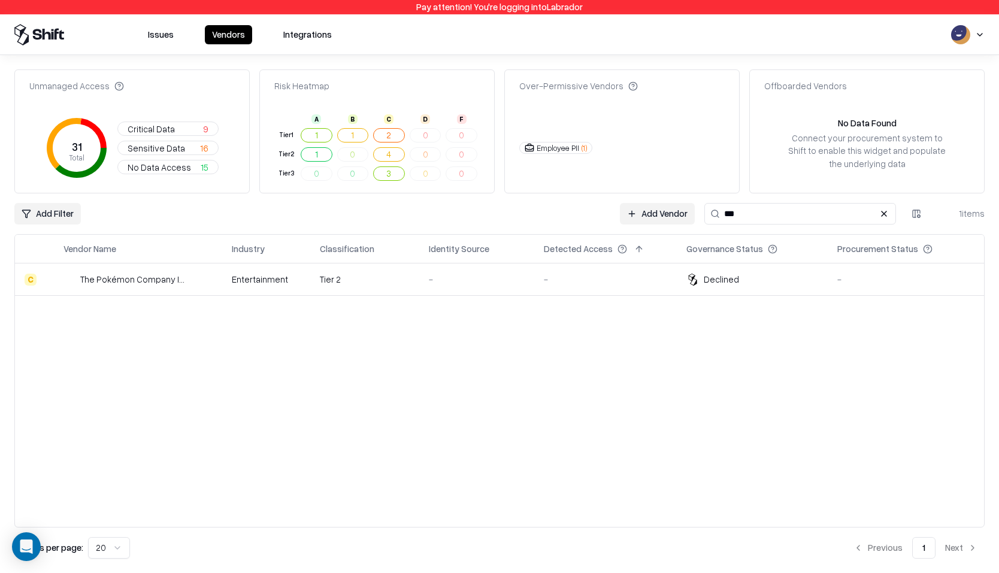
type input "***"
click at [534, 277] on td "-" at bounding box center [477, 280] width 116 height 32
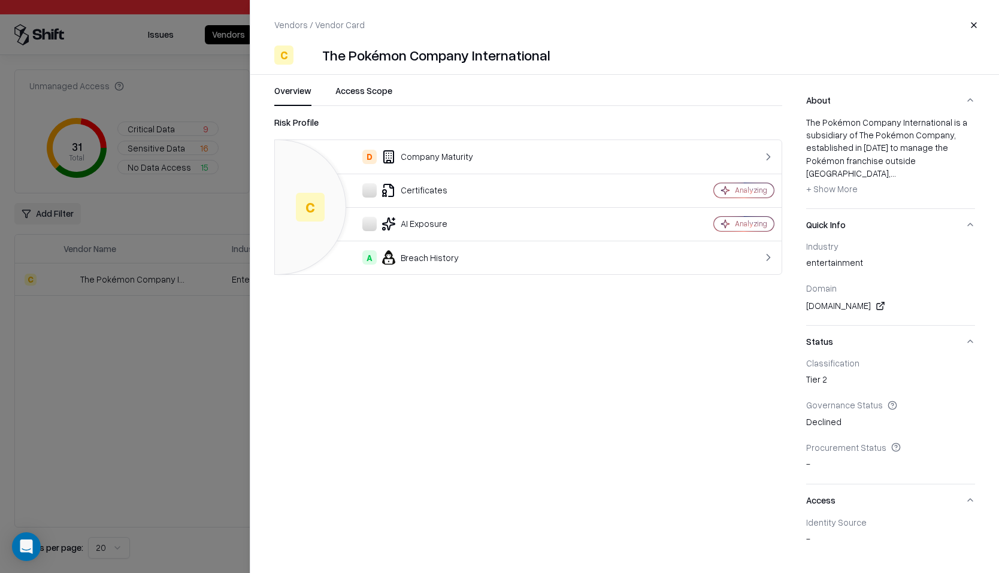
click at [970, 26] on button "Close" at bounding box center [974, 25] width 22 height 22
